Goal: Information Seeking & Learning: Learn about a topic

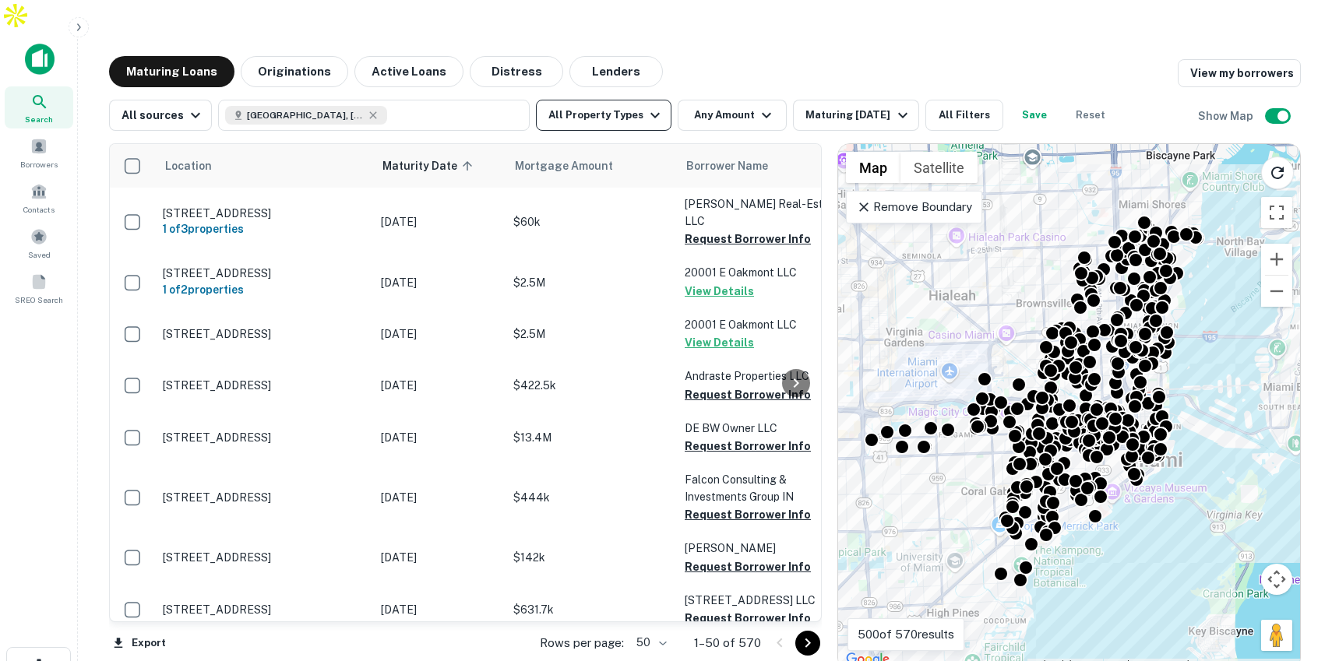
click at [621, 100] on button "All Property Types" at bounding box center [603, 115] width 135 height 31
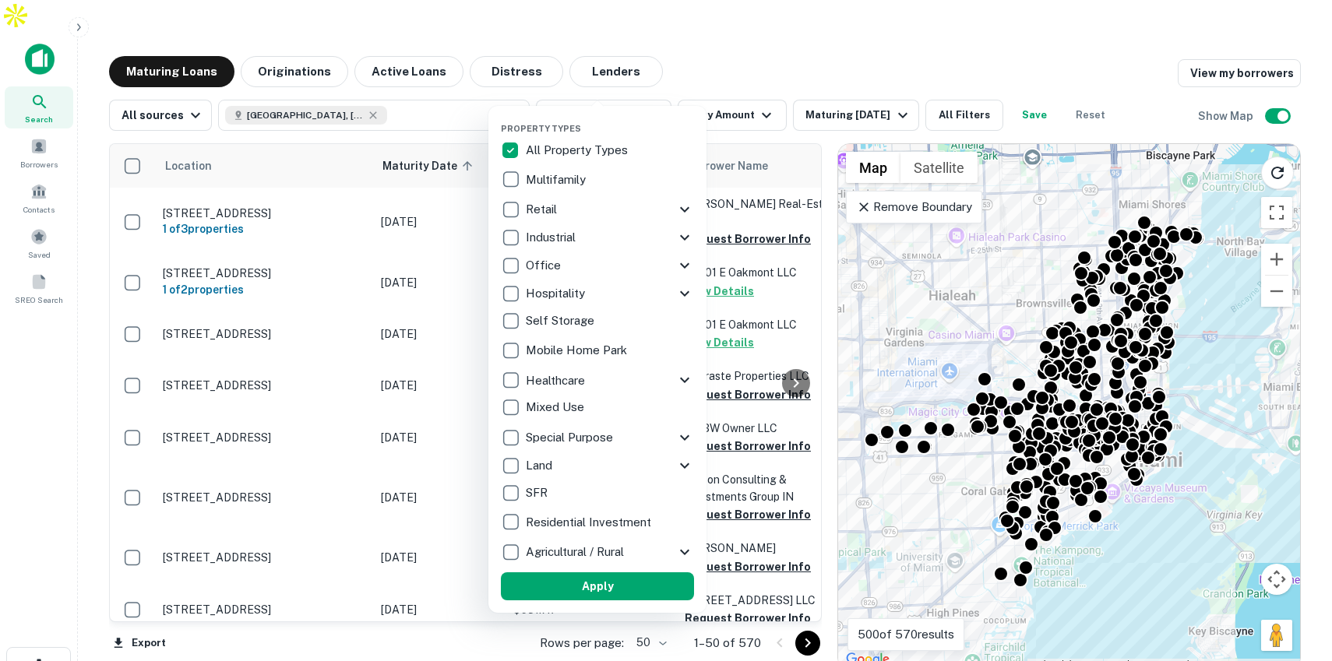
click at [762, 83] on div at bounding box center [666, 330] width 1332 height 661
click at [748, 85] on div at bounding box center [666, 330] width 1332 height 661
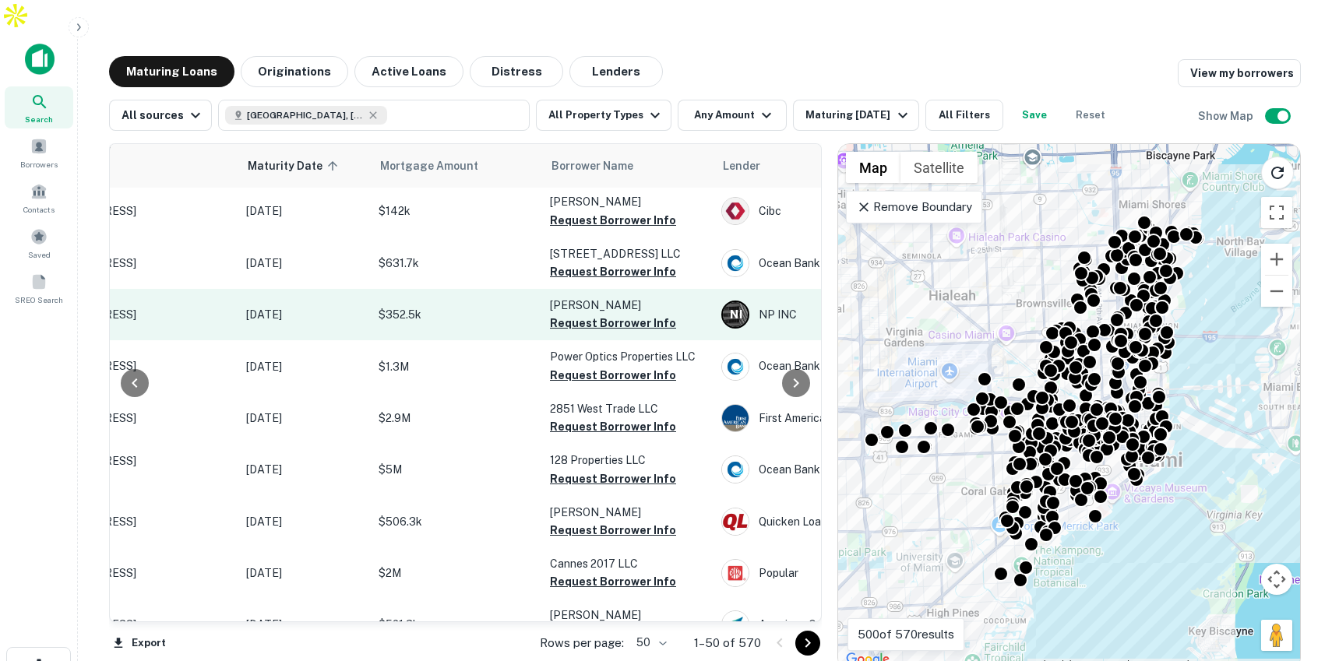
scroll to position [354, 135]
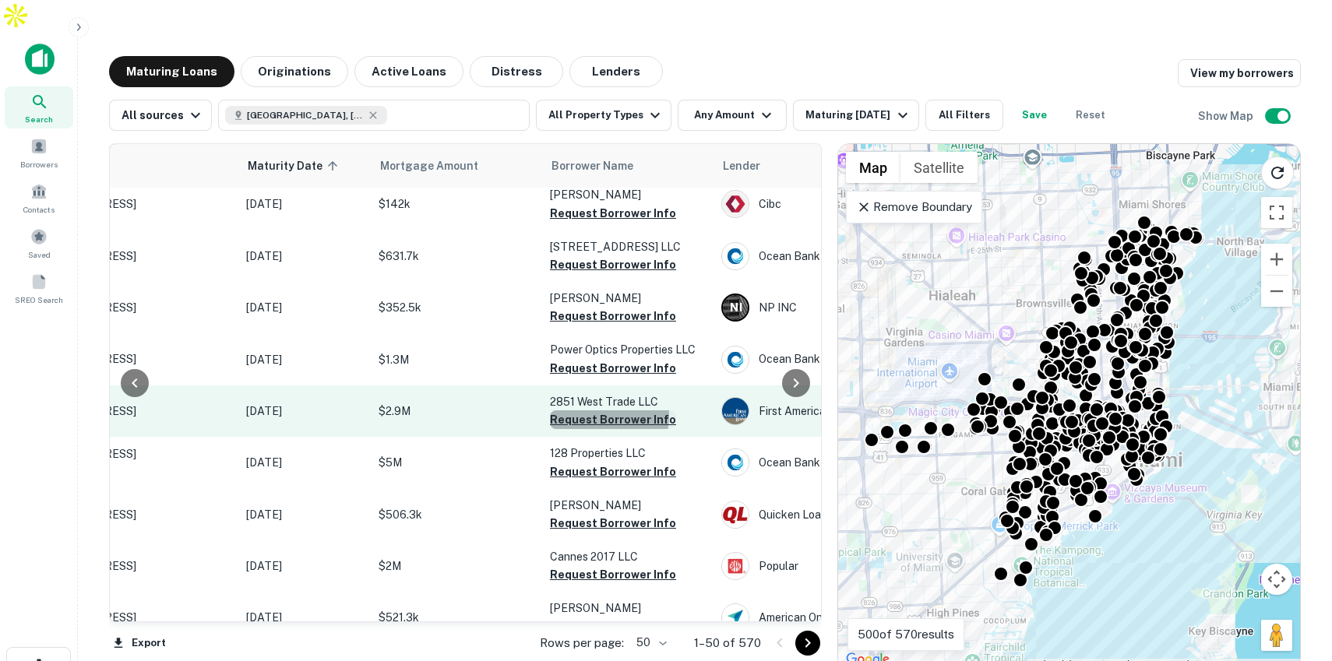
click at [601, 410] on button "Request Borrower Info" at bounding box center [613, 419] width 126 height 19
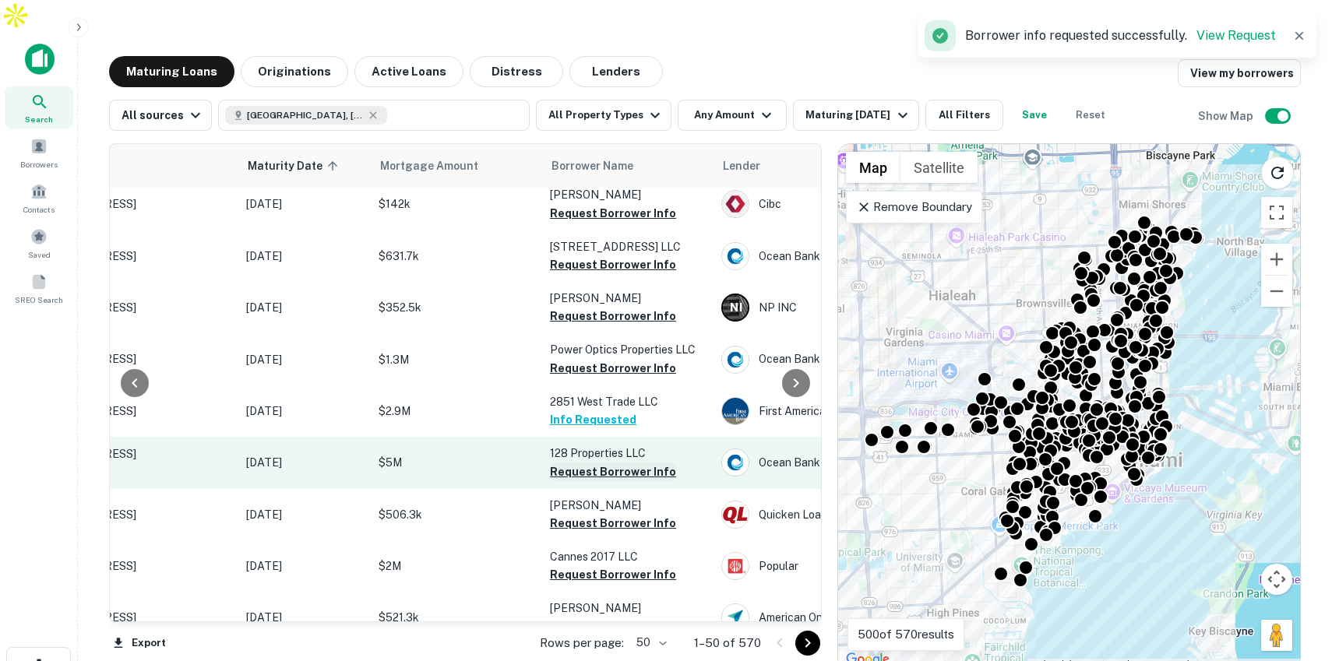
click at [564, 463] on button "Request Borrower Info" at bounding box center [613, 472] width 126 height 19
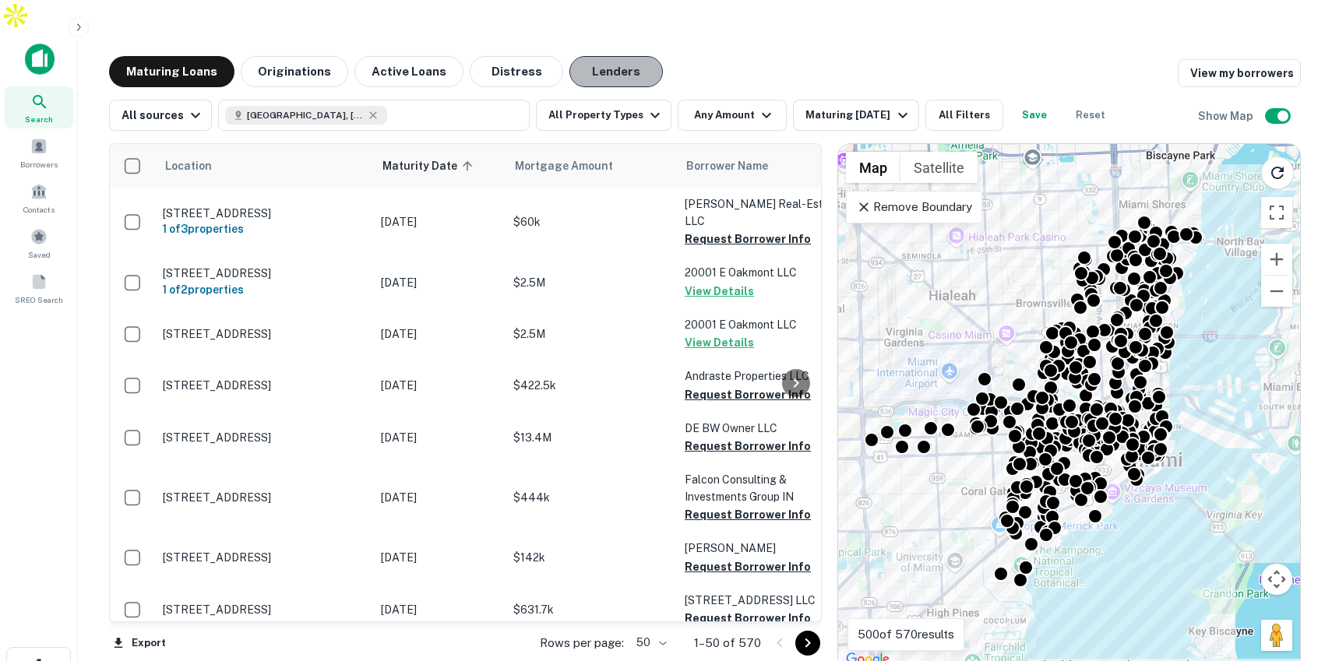
click at [617, 56] on button "Lenders" at bounding box center [615, 71] width 93 height 31
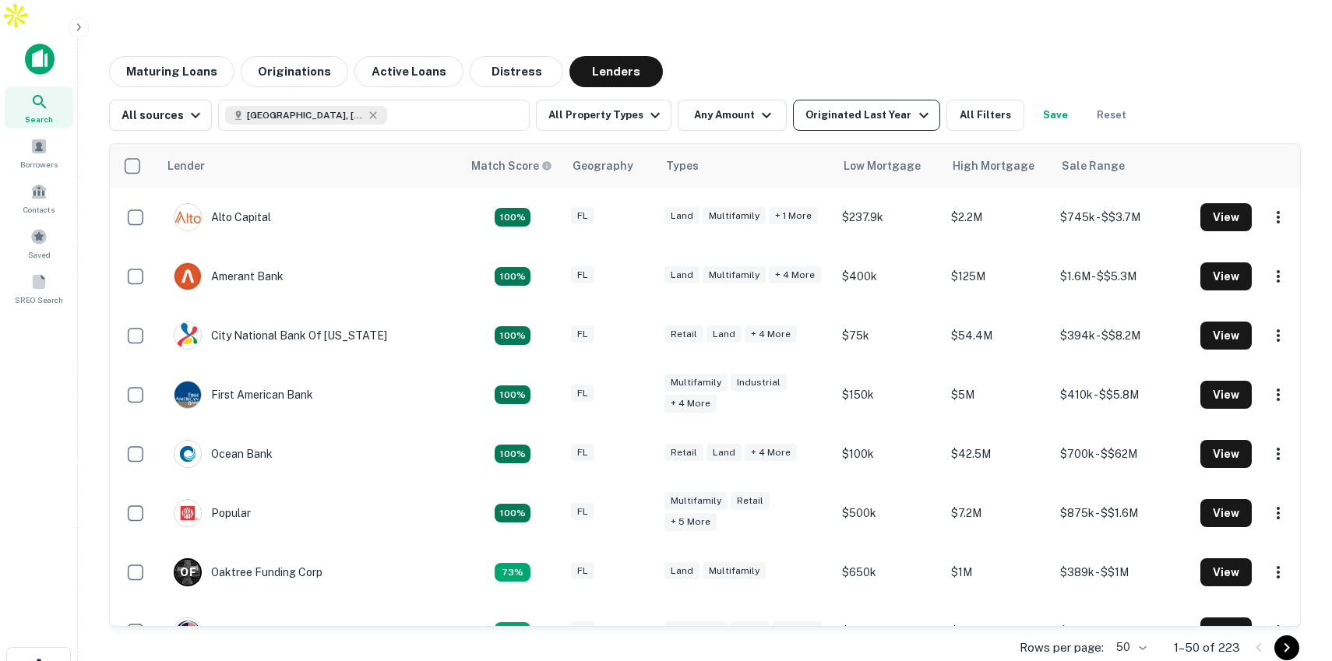
click at [860, 106] on div "Originated Last Year" at bounding box center [868, 115] width 127 height 19
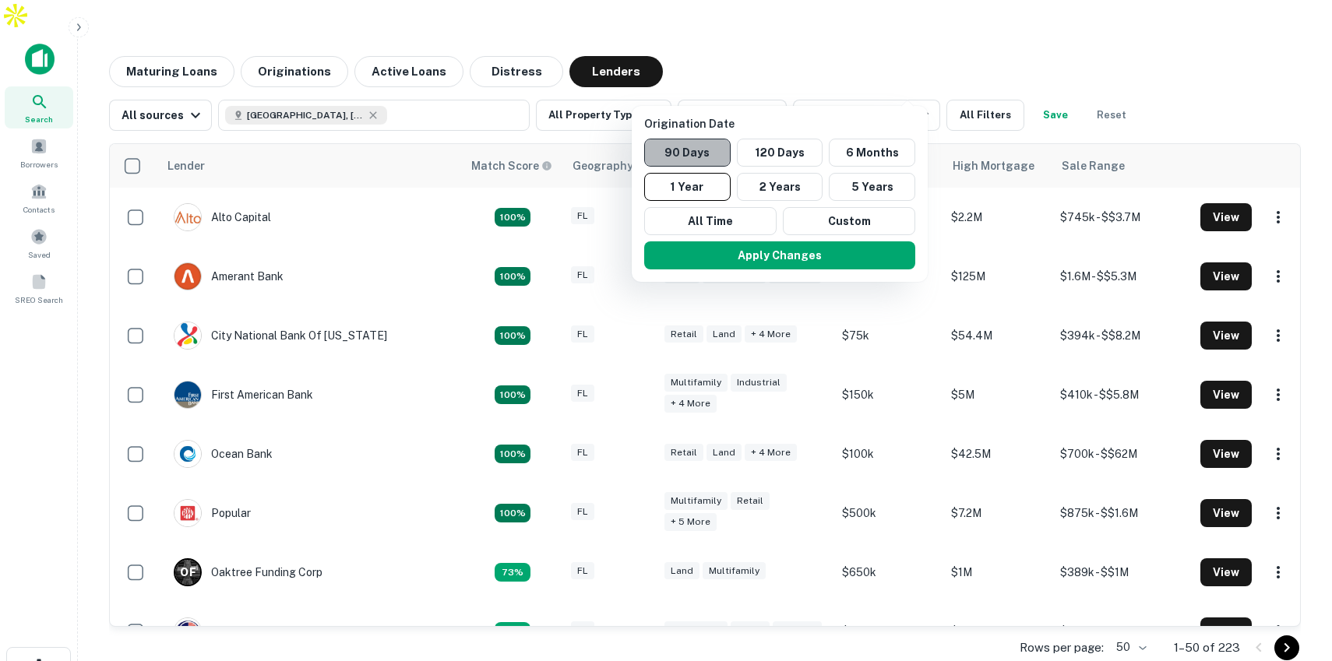
click at [685, 160] on button "90 Days" at bounding box center [687, 153] width 86 height 28
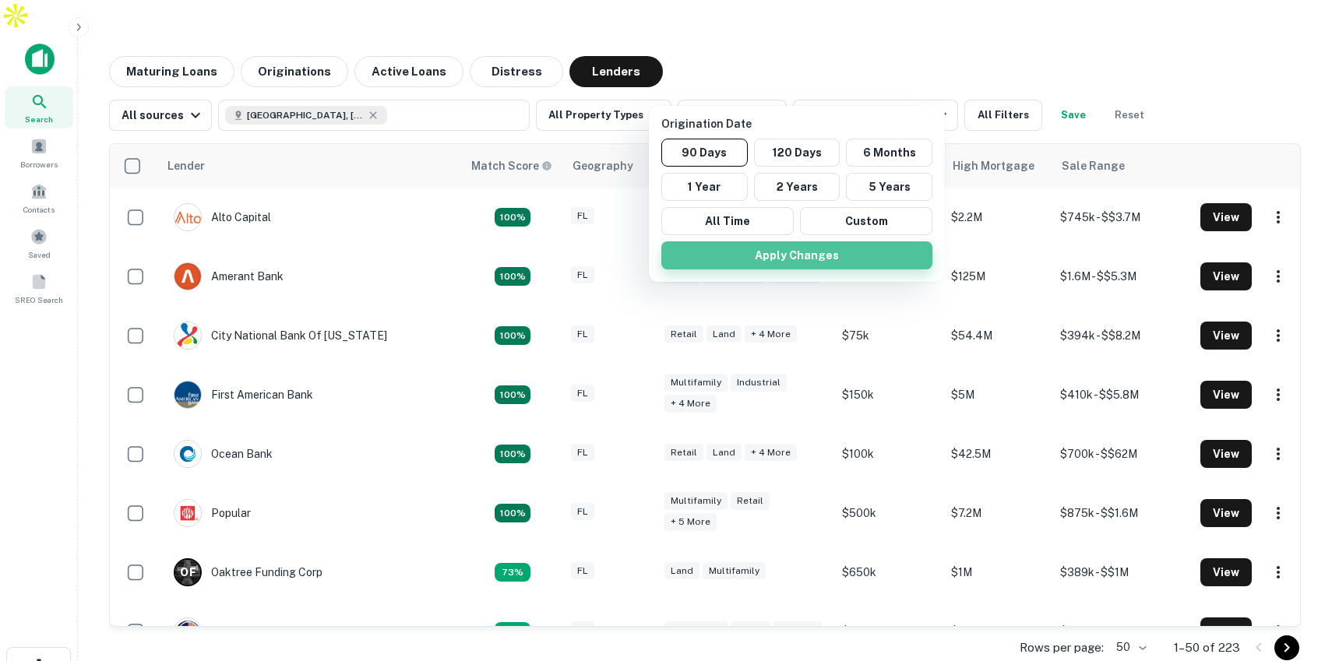
click at [773, 255] on button "Apply Changes" at bounding box center [796, 255] width 271 height 28
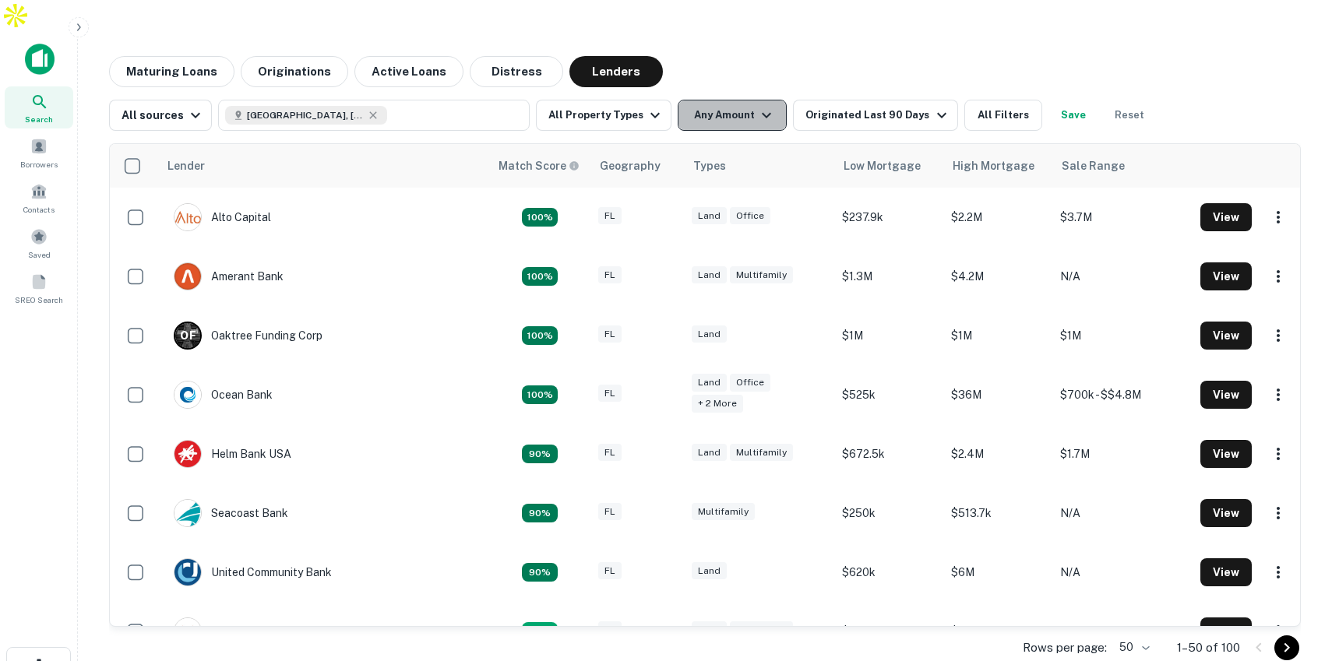
click at [741, 100] on button "Any Amount" at bounding box center [731, 115] width 109 height 31
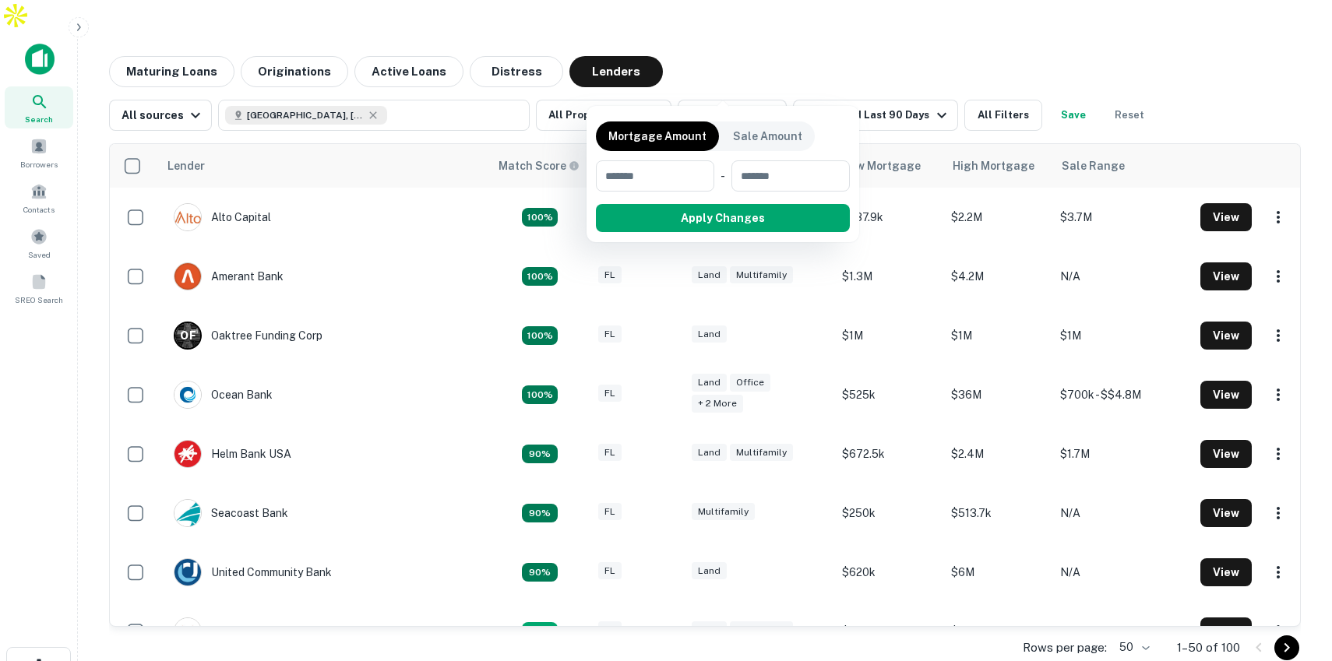
click at [739, 50] on div at bounding box center [666, 330] width 1332 height 661
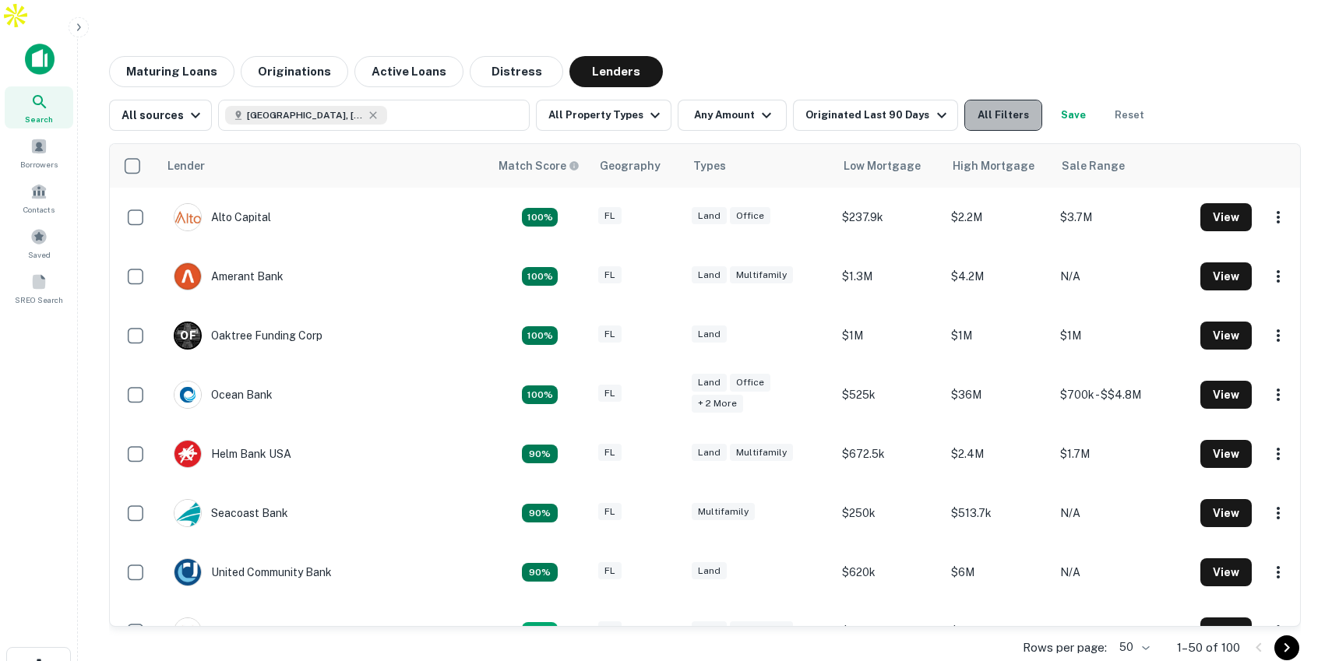
click at [973, 100] on button "All Filters" at bounding box center [1003, 115] width 78 height 31
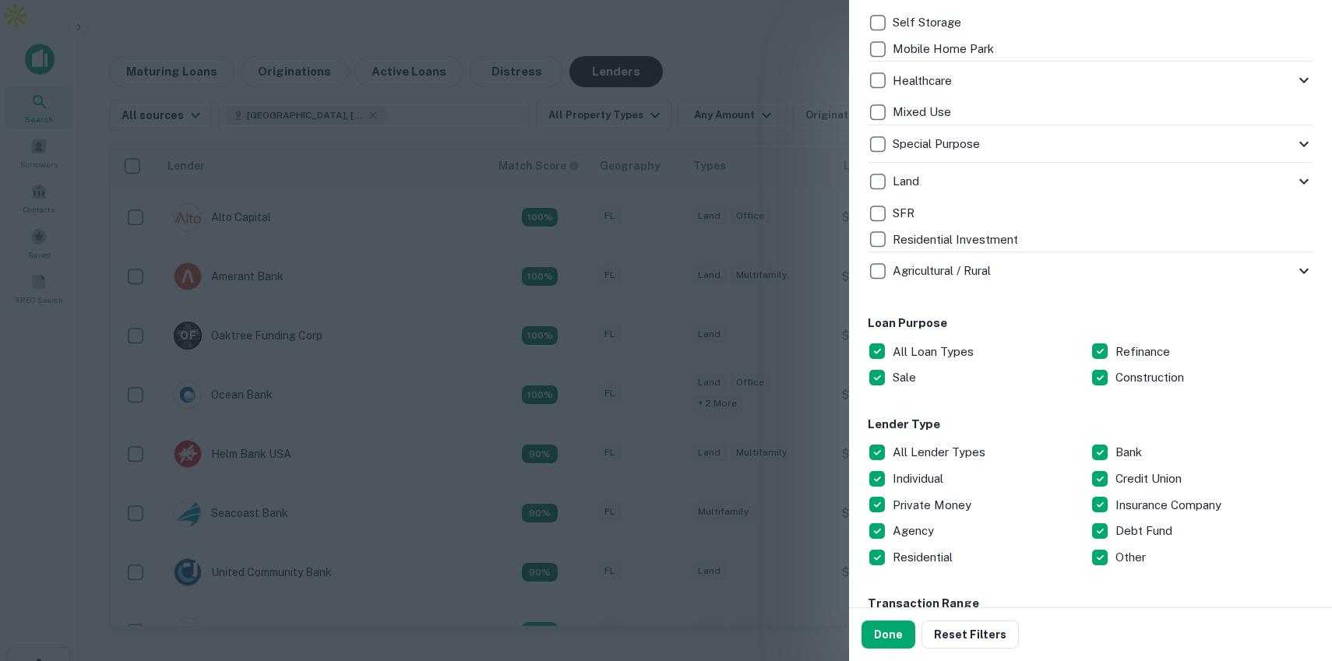
scroll to position [583, 0]
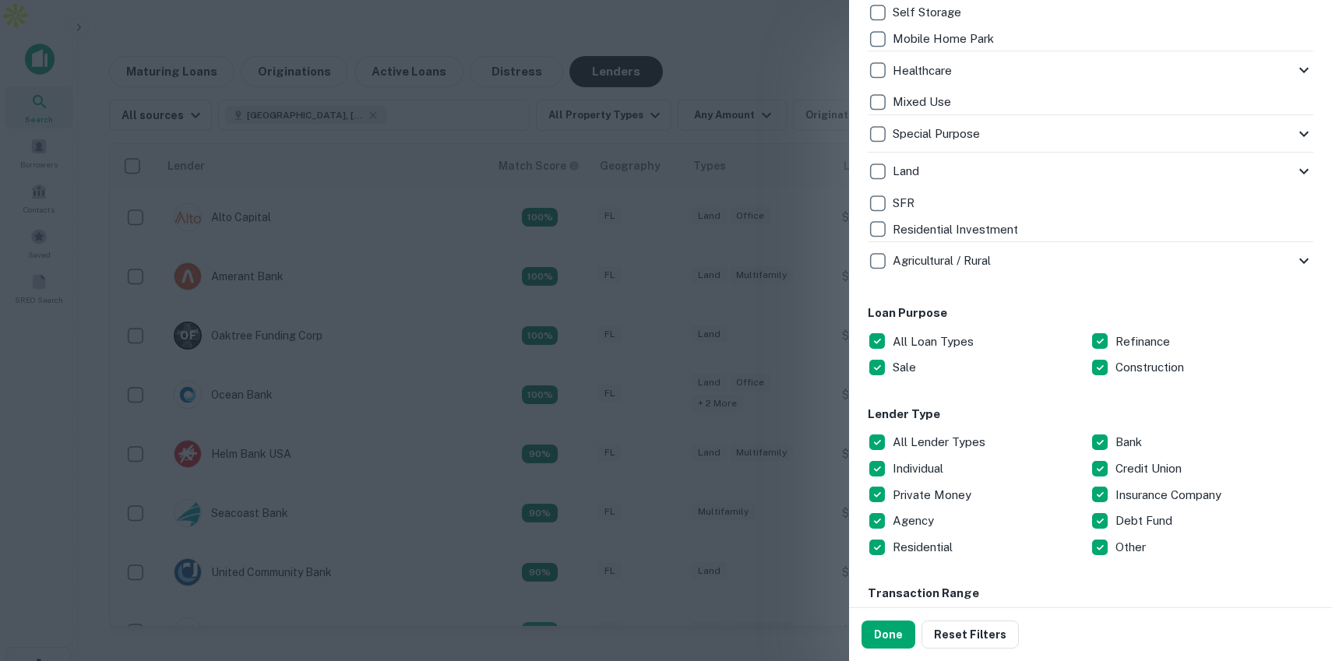
click at [643, 216] on div at bounding box center [666, 330] width 1332 height 661
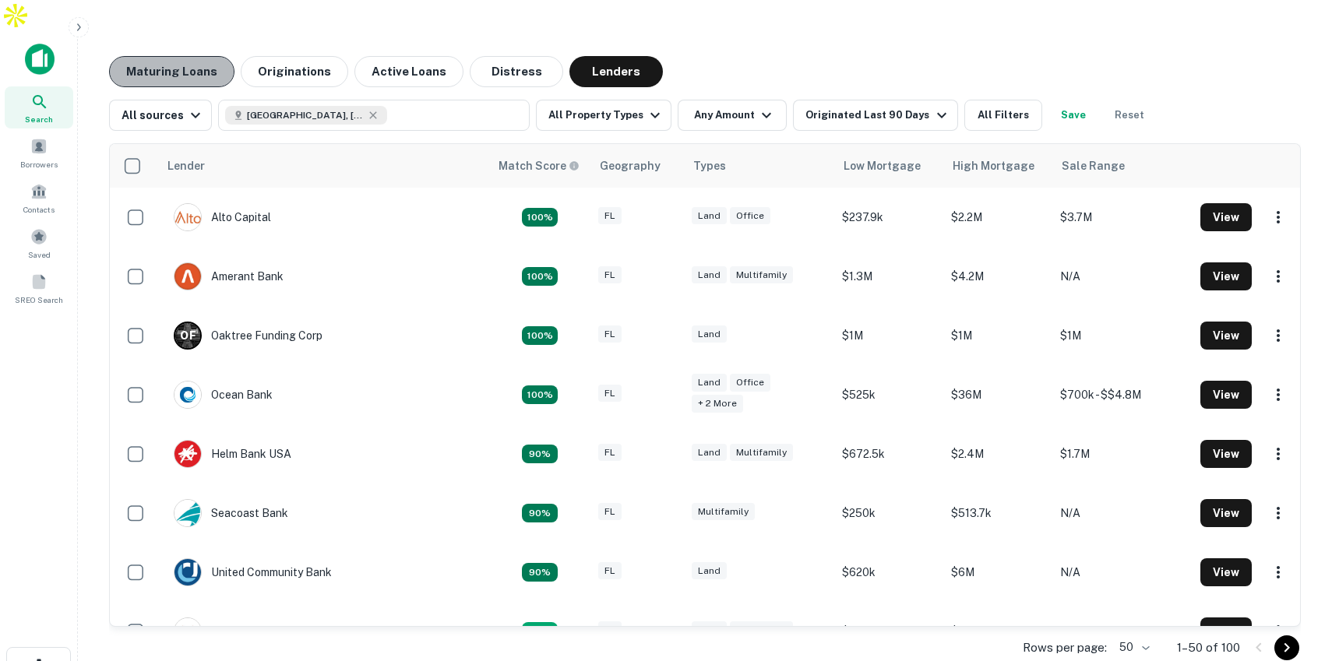
click at [195, 56] on button "Maturing Loans" at bounding box center [171, 71] width 125 height 31
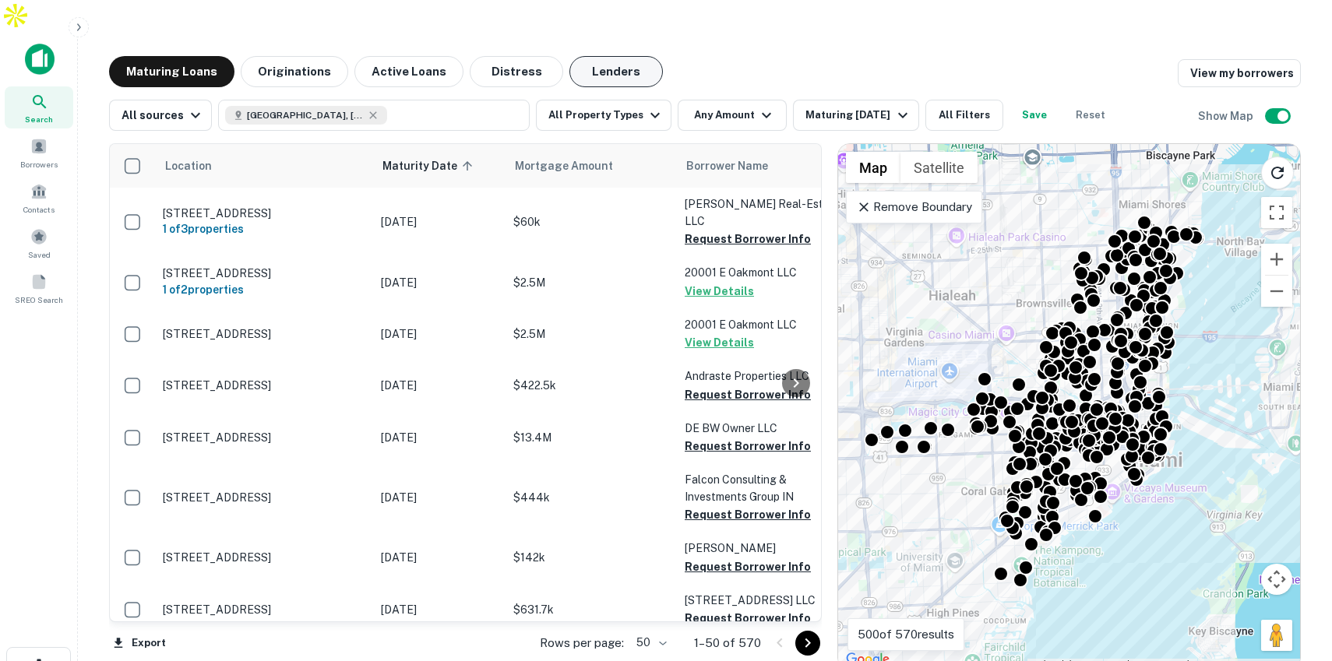
click at [603, 56] on button "Lenders" at bounding box center [615, 71] width 93 height 31
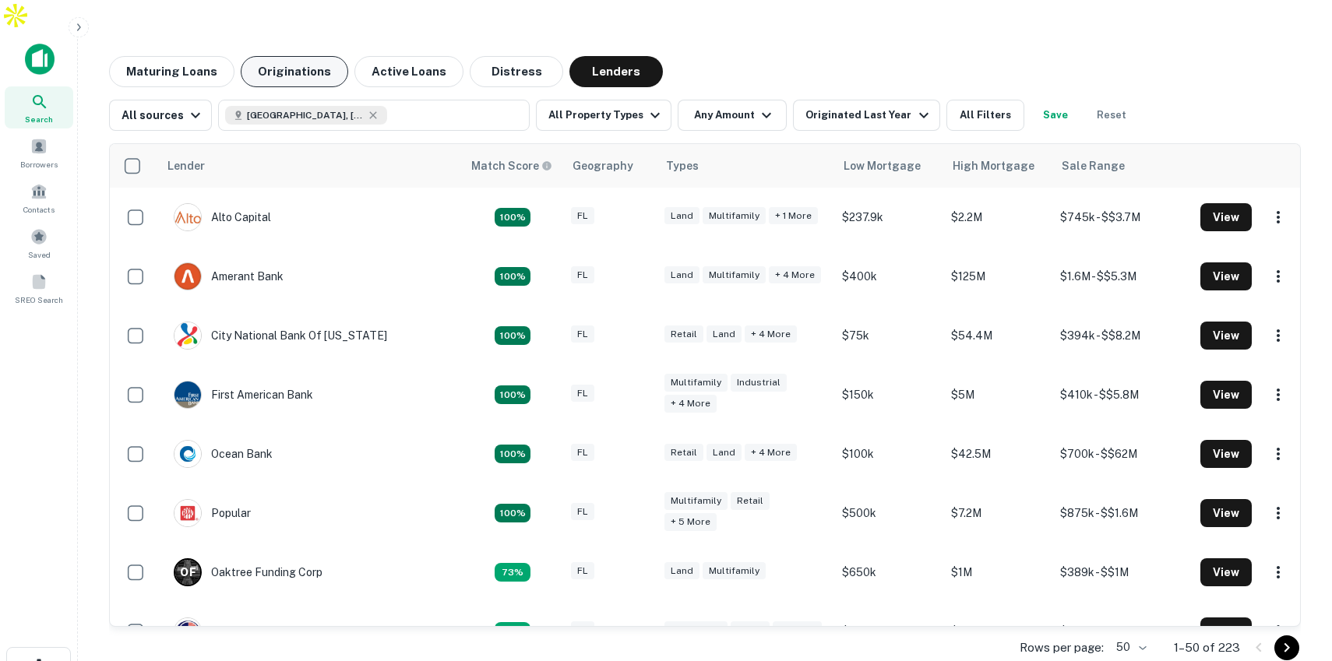
click at [292, 56] on button "Originations" at bounding box center [294, 71] width 107 height 31
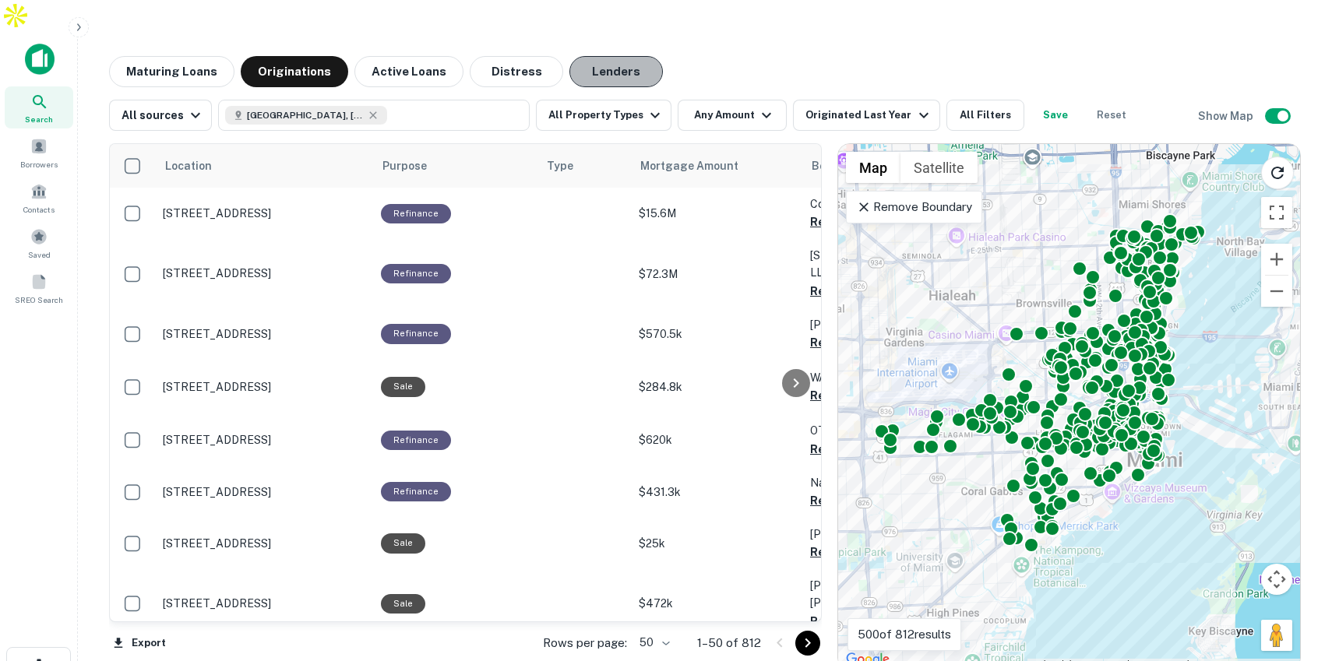
click at [593, 56] on button "Lenders" at bounding box center [615, 71] width 93 height 31
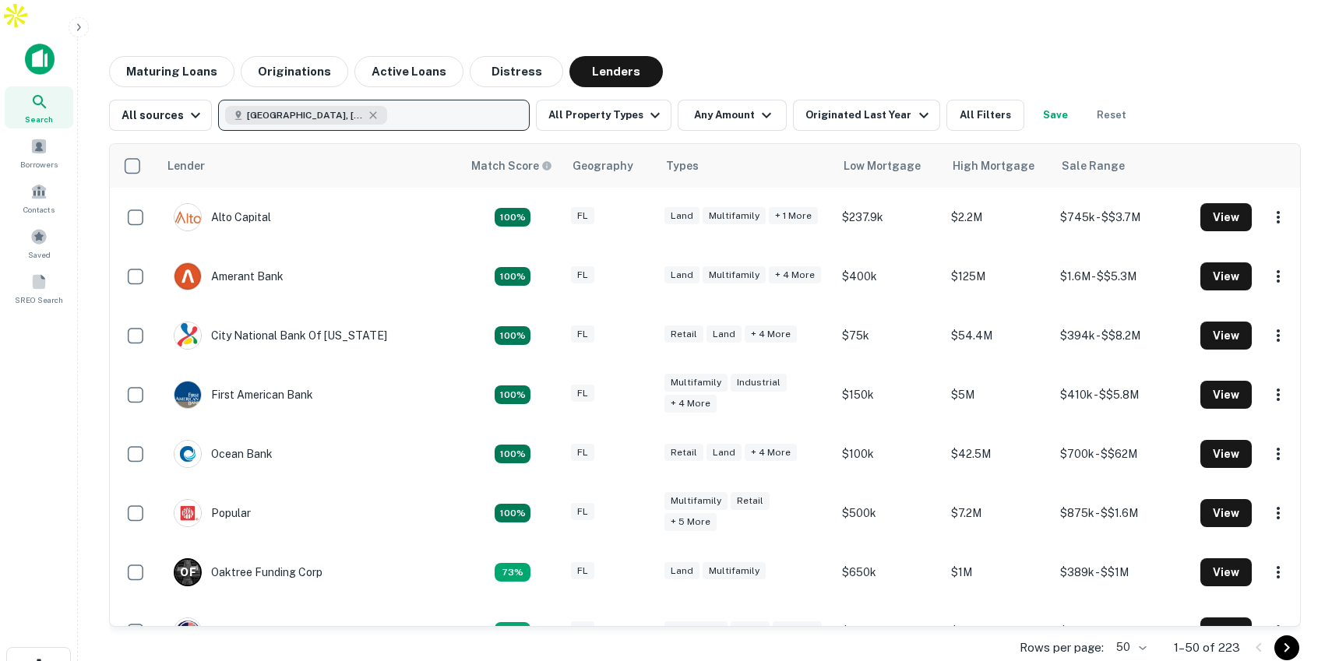
click at [389, 100] on button "[GEOGRAPHIC_DATA], [GEOGRAPHIC_DATA], [GEOGRAPHIC_DATA]" at bounding box center [373, 115] width 311 height 31
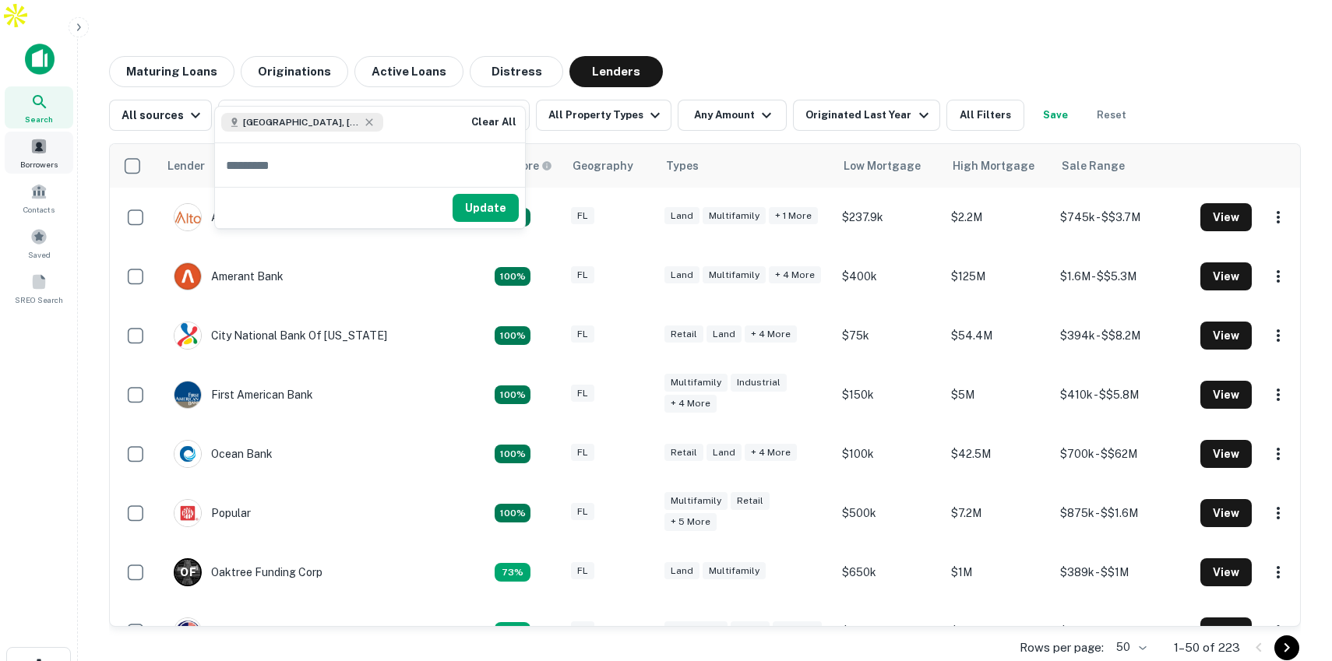
click at [45, 138] on span at bounding box center [38, 146] width 17 height 17
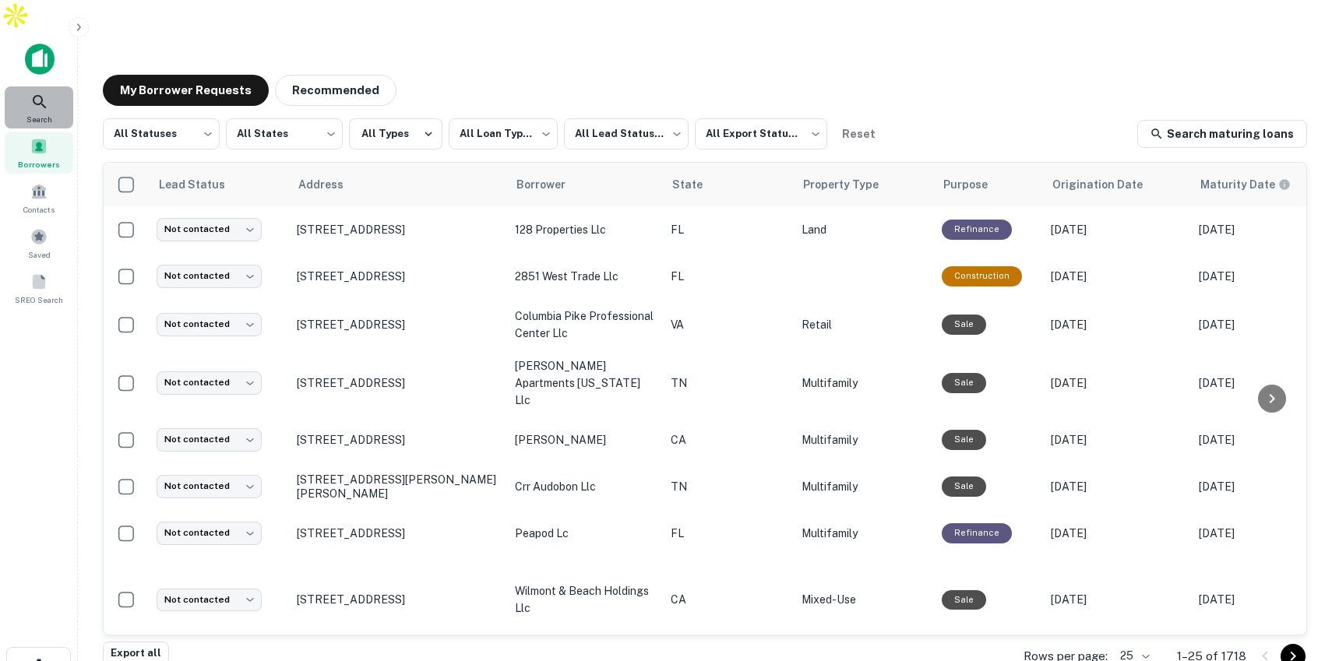
click at [44, 93] on icon at bounding box center [39, 102] width 19 height 19
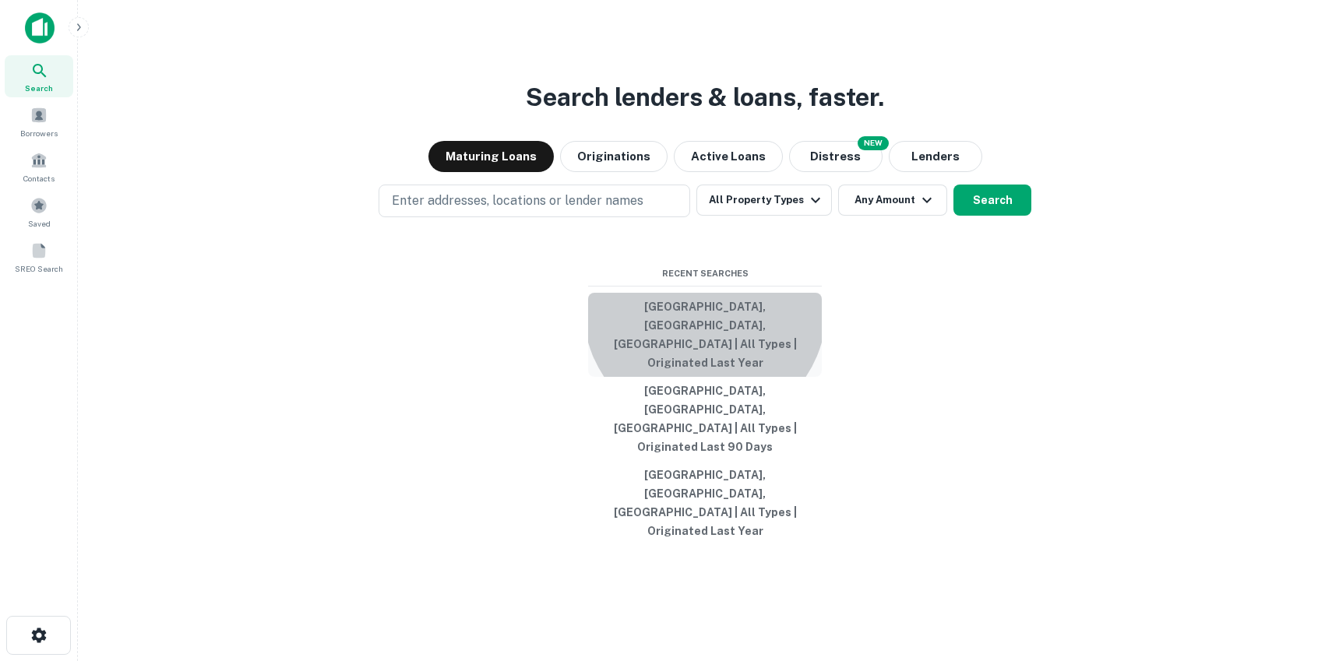
click at [705, 364] on button "[GEOGRAPHIC_DATA], [GEOGRAPHIC_DATA], [GEOGRAPHIC_DATA] | All Types | Originate…" at bounding box center [705, 335] width 234 height 84
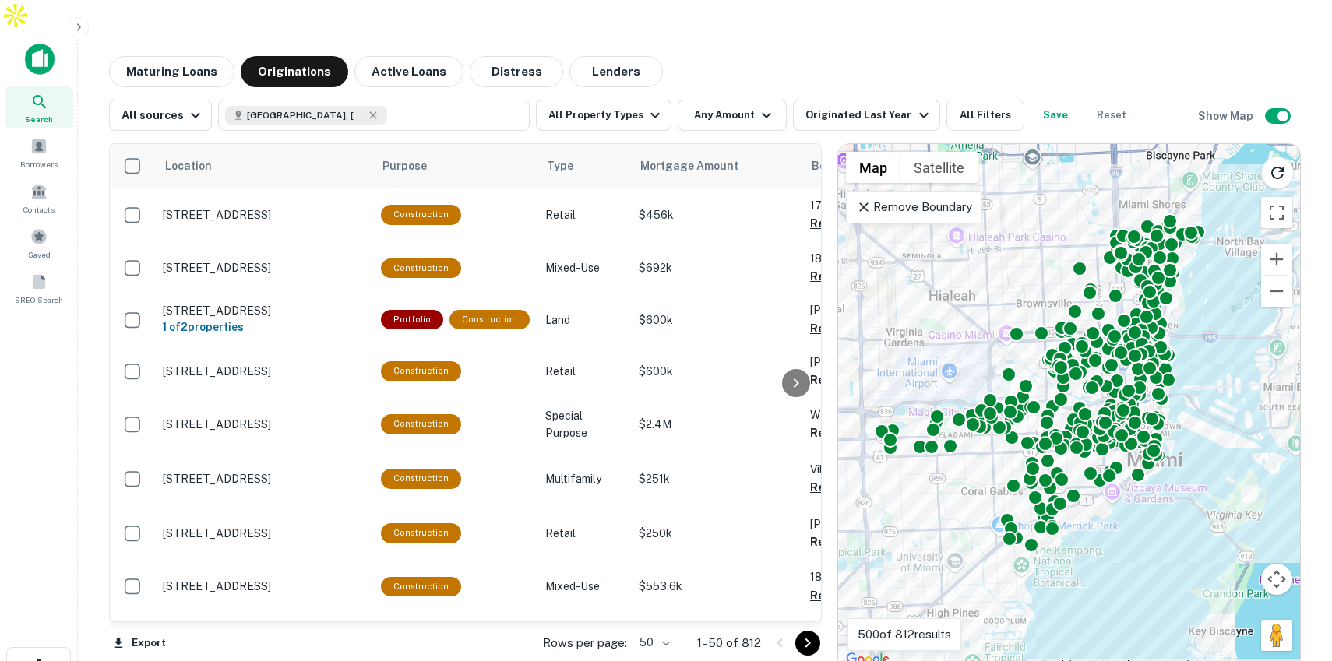
click at [311, 31] on main "Maturing Loans Originations Active Loans Distress Lenders All sources Miami, FL…" at bounding box center [705, 361] width 1254 height 661
